Goal: Check status

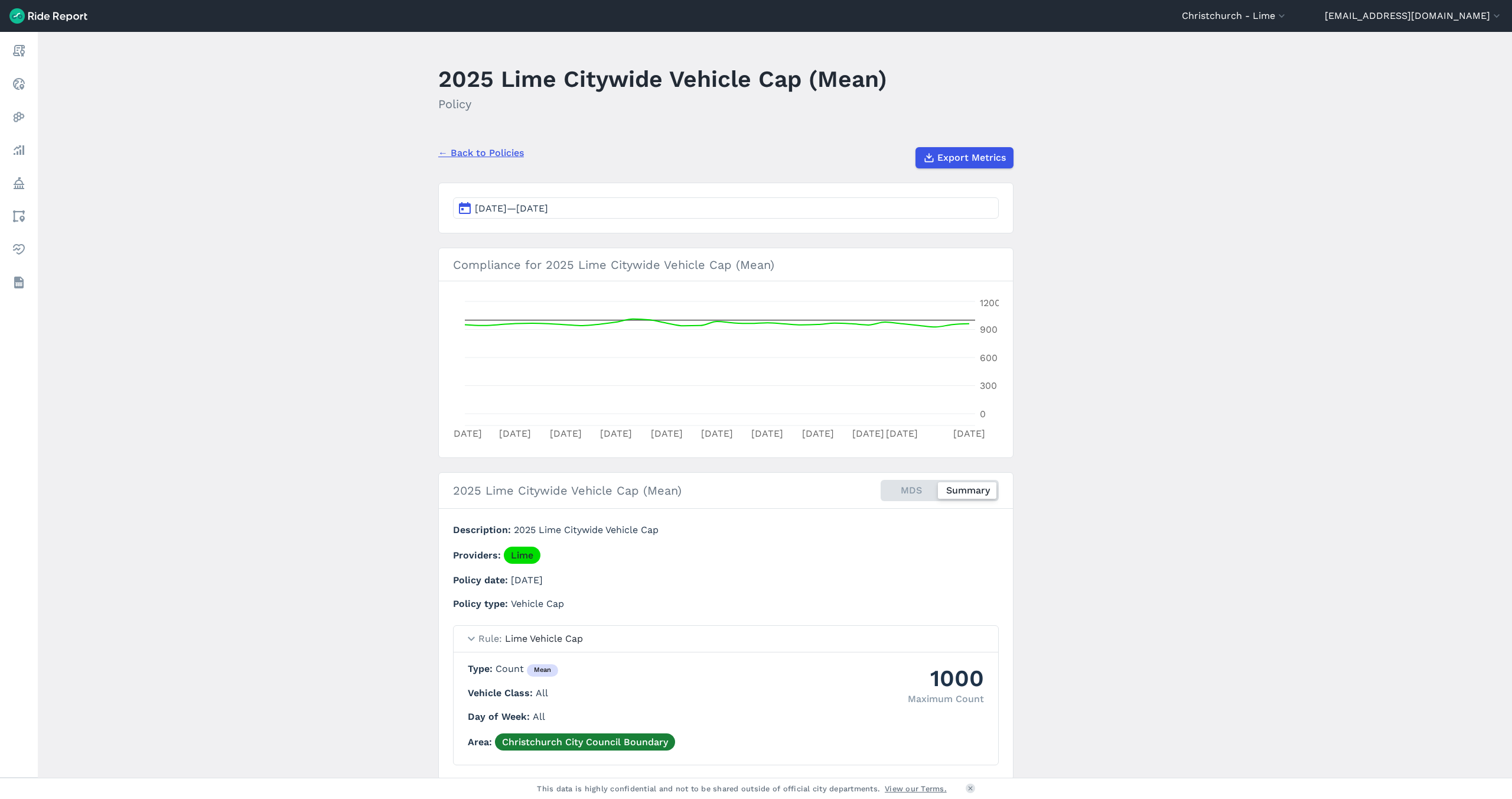
click at [592, 211] on button "[DATE]—[DATE]" at bounding box center [727, 208] width 546 height 21
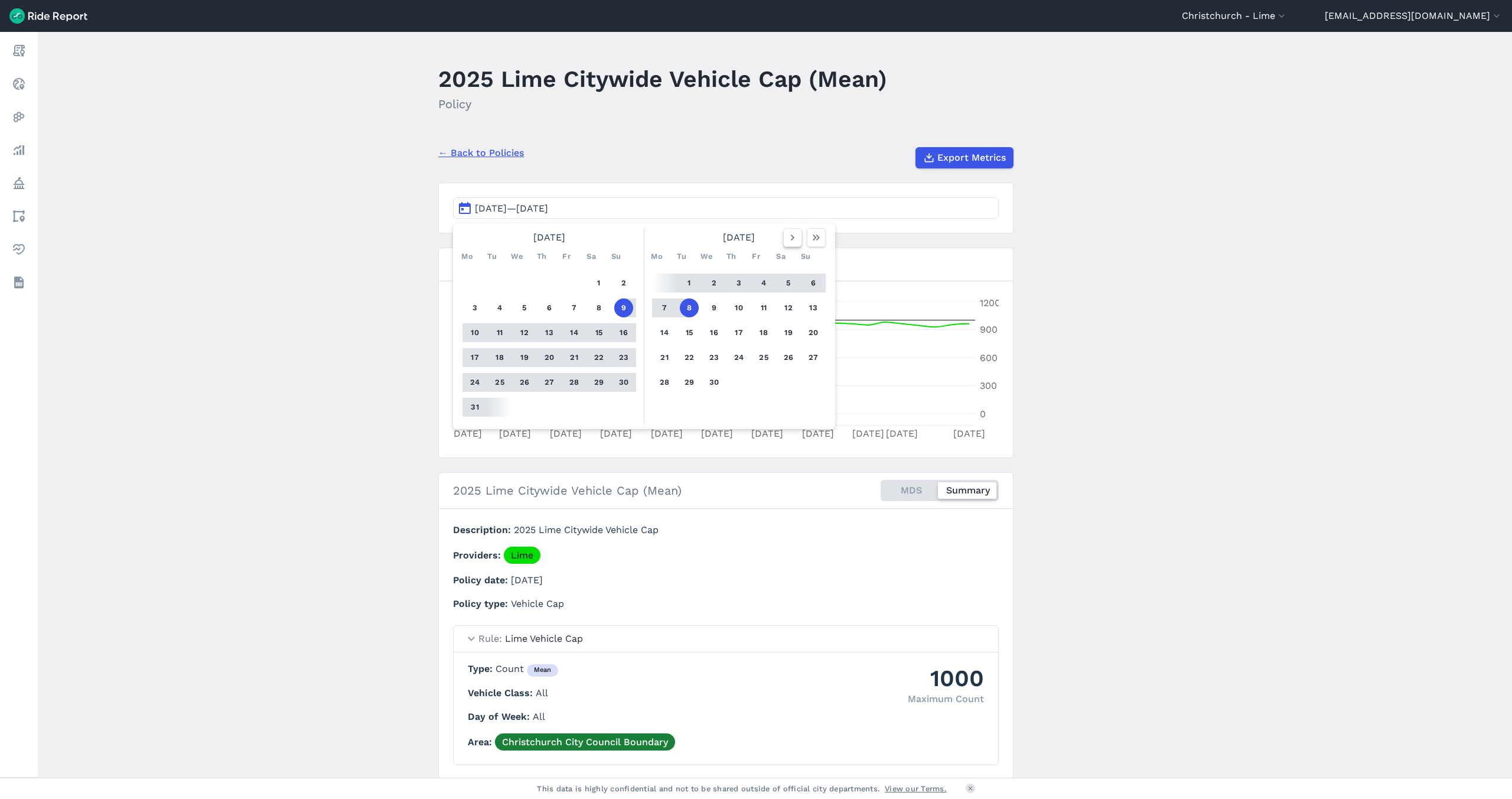
click at [787, 237] on icon "button" at bounding box center [793, 237] width 12 height 12
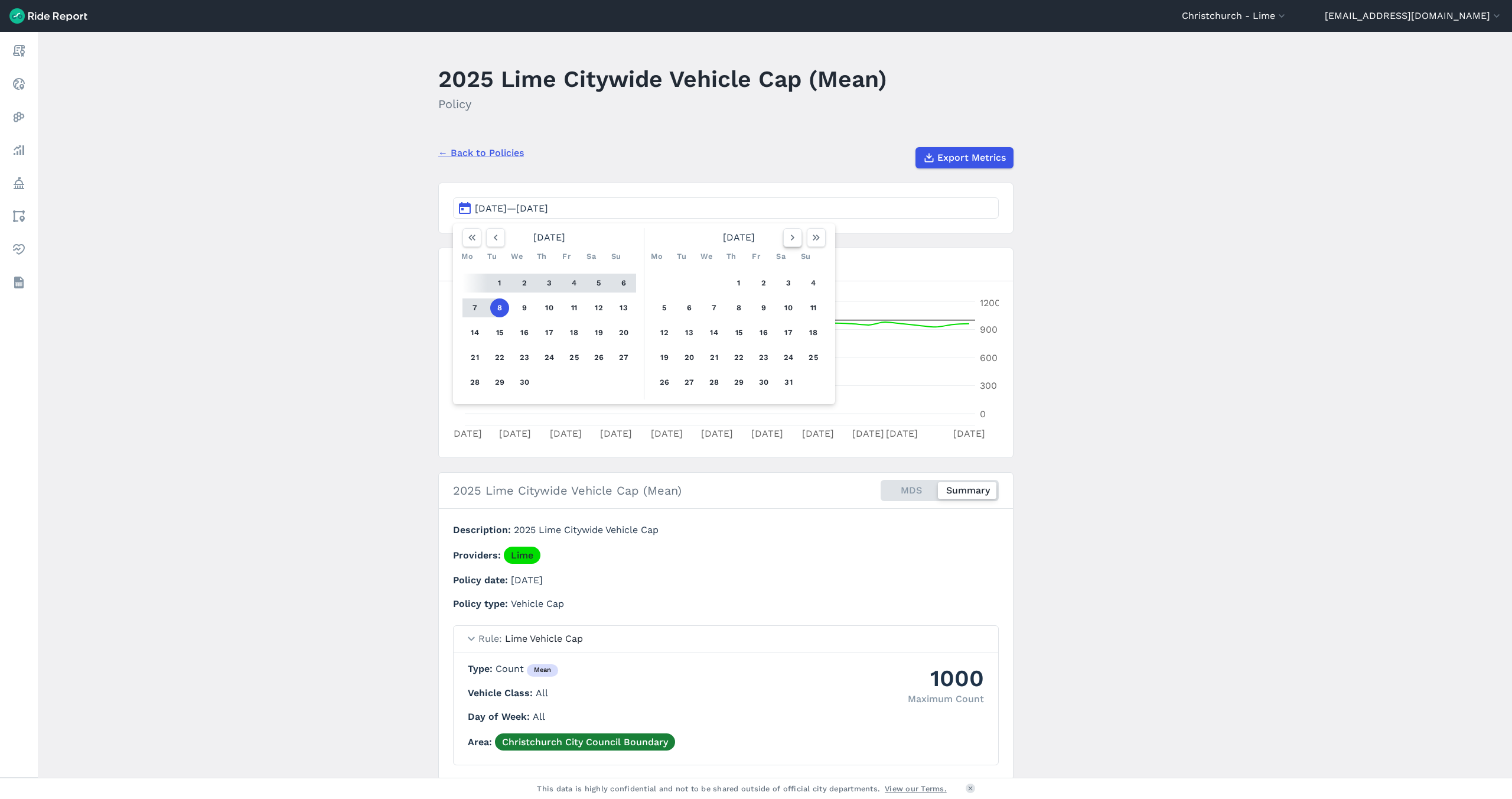
click at [790, 237] on icon "button" at bounding box center [793, 237] width 12 height 12
click at [736, 360] on button "25" at bounding box center [738, 357] width 19 height 19
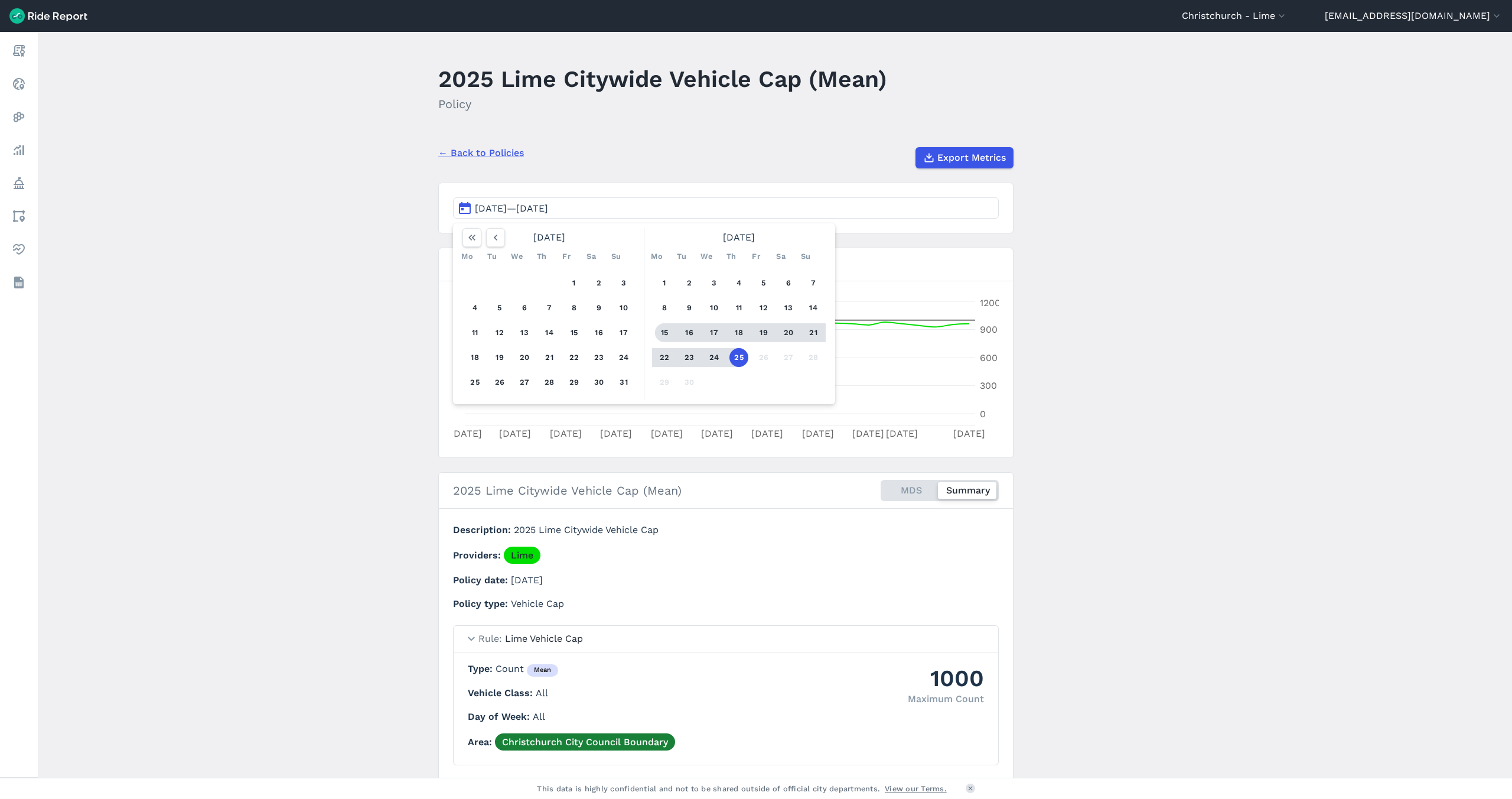
click at [663, 332] on button "15" at bounding box center [664, 332] width 19 height 19
